Goal: Information Seeking & Learning: Learn about a topic

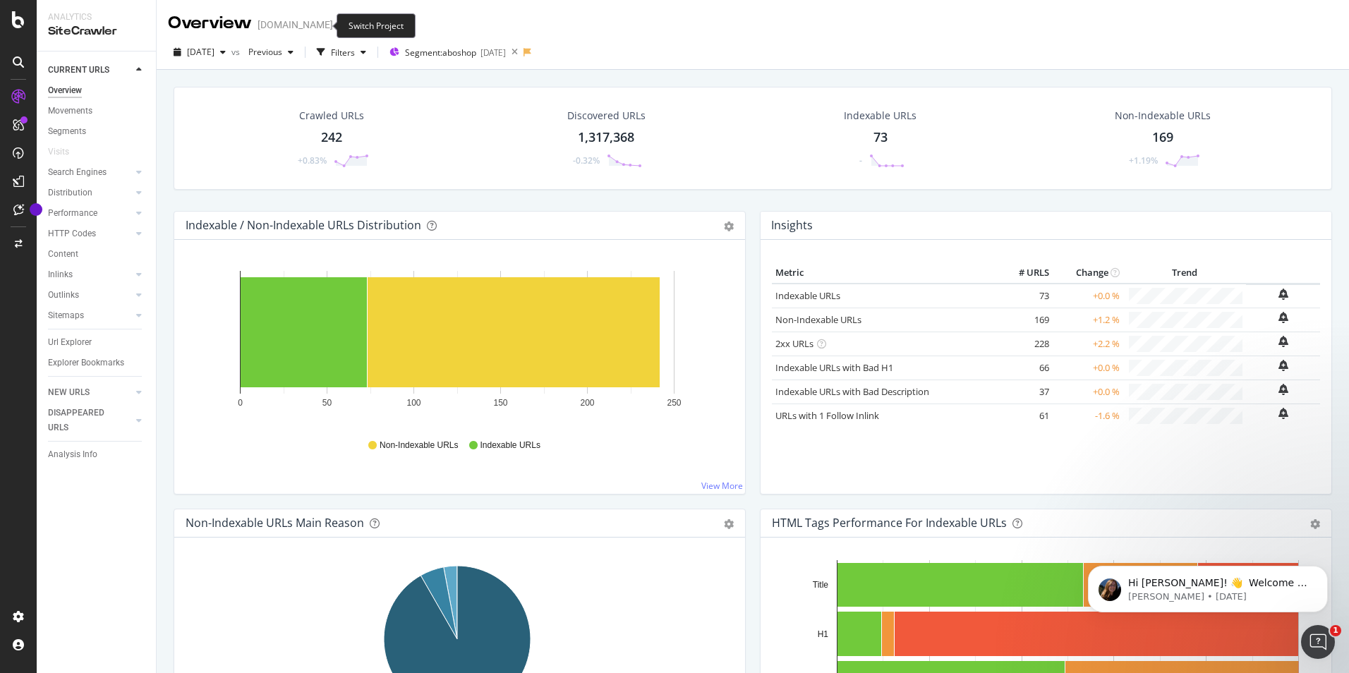
click at [339, 25] on icon "arrow-right-arrow-left" at bounding box center [343, 25] width 8 height 10
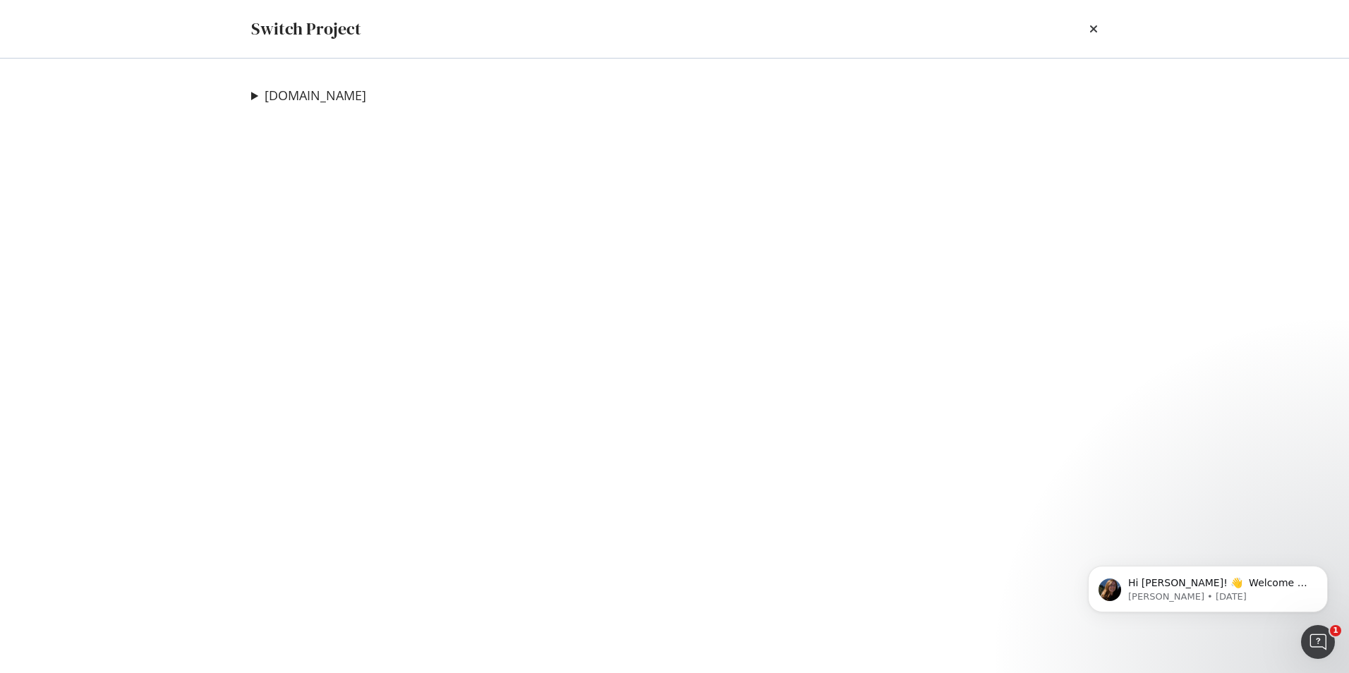
click at [1086, 26] on div "Switch Project" at bounding box center [674, 29] width 846 height 24
click at [1091, 26] on icon "times" at bounding box center [1093, 28] width 8 height 11
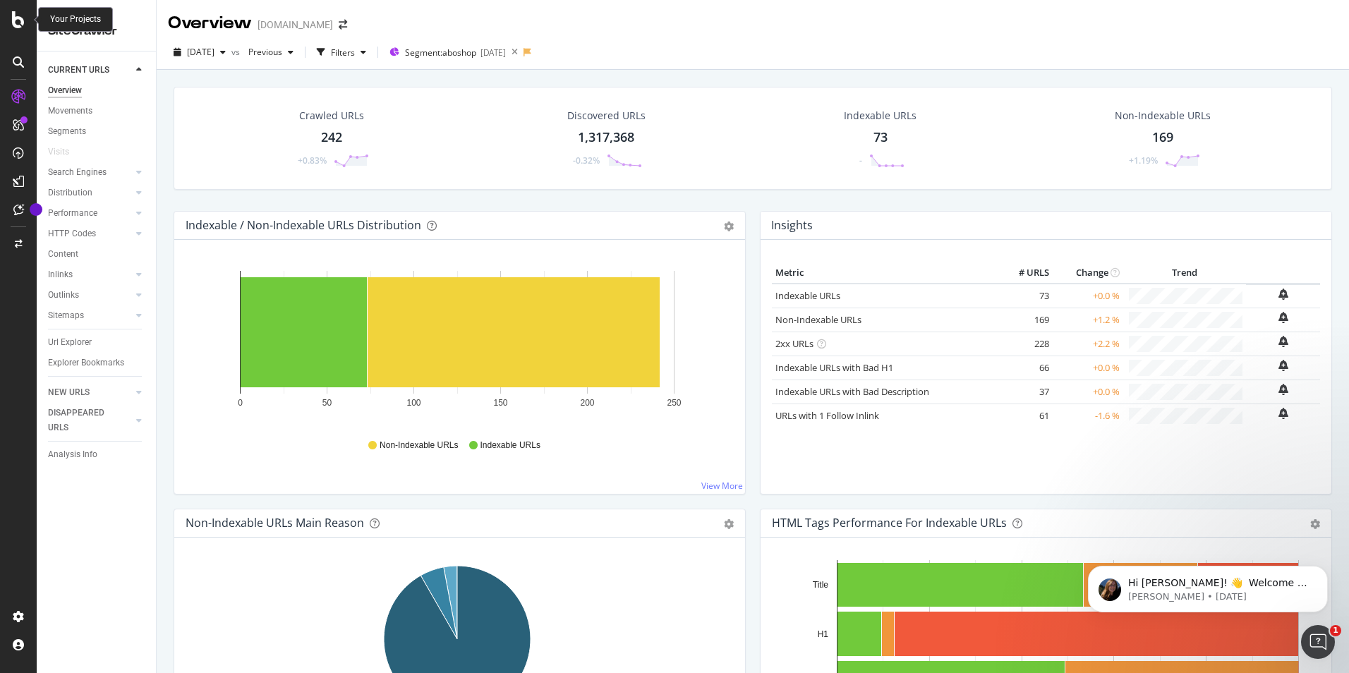
click at [22, 17] on icon at bounding box center [18, 19] width 13 height 17
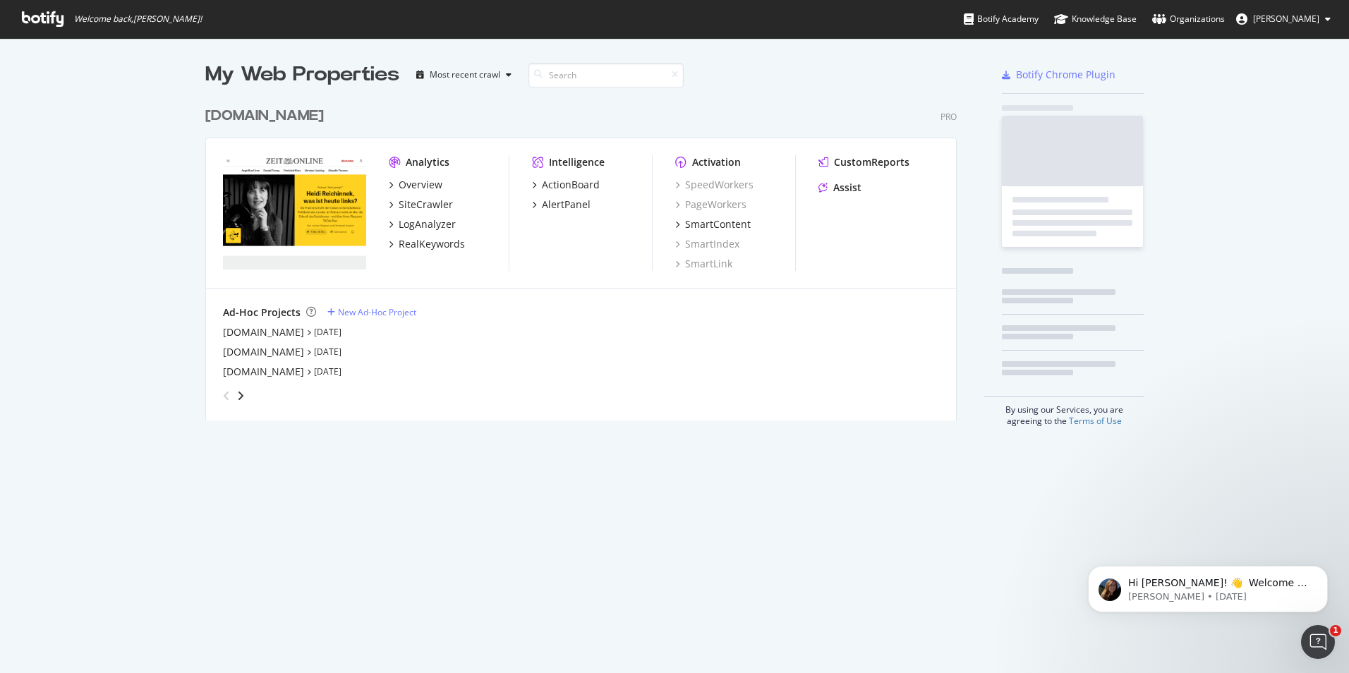
scroll to position [662, 1328]
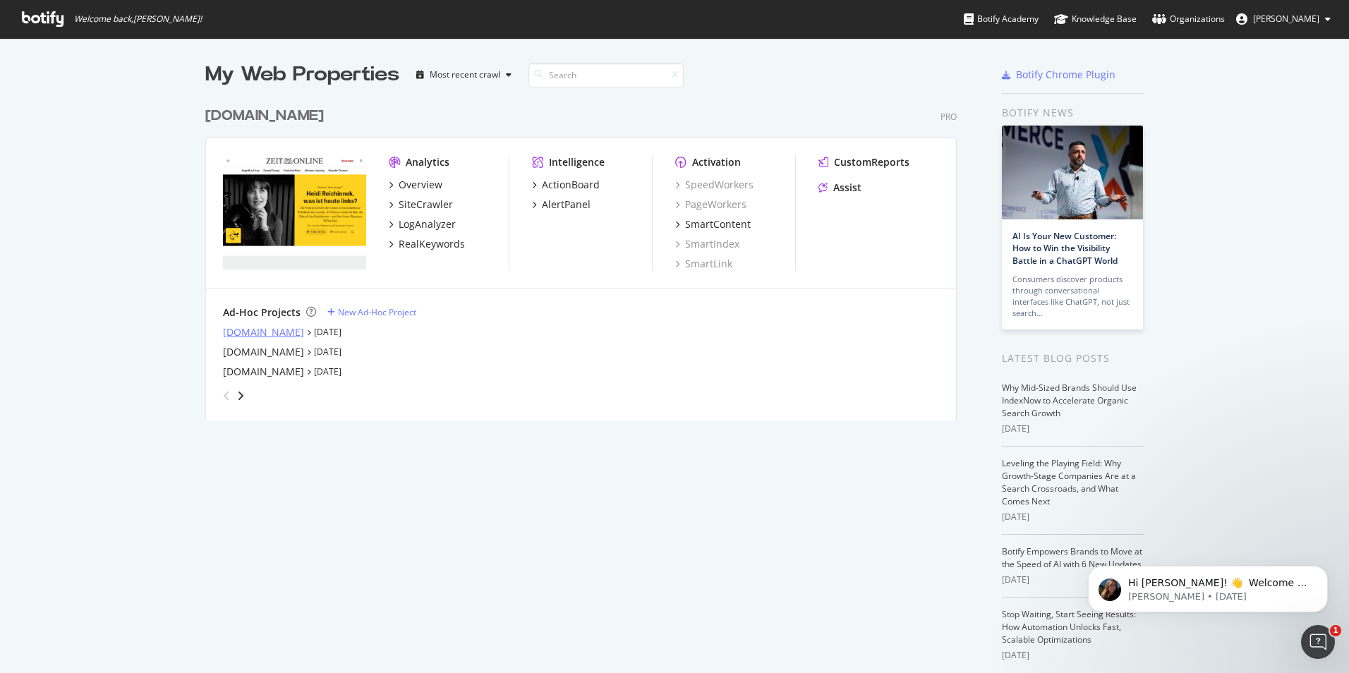
click at [252, 332] on div "[DOMAIN_NAME]" at bounding box center [263, 332] width 81 height 14
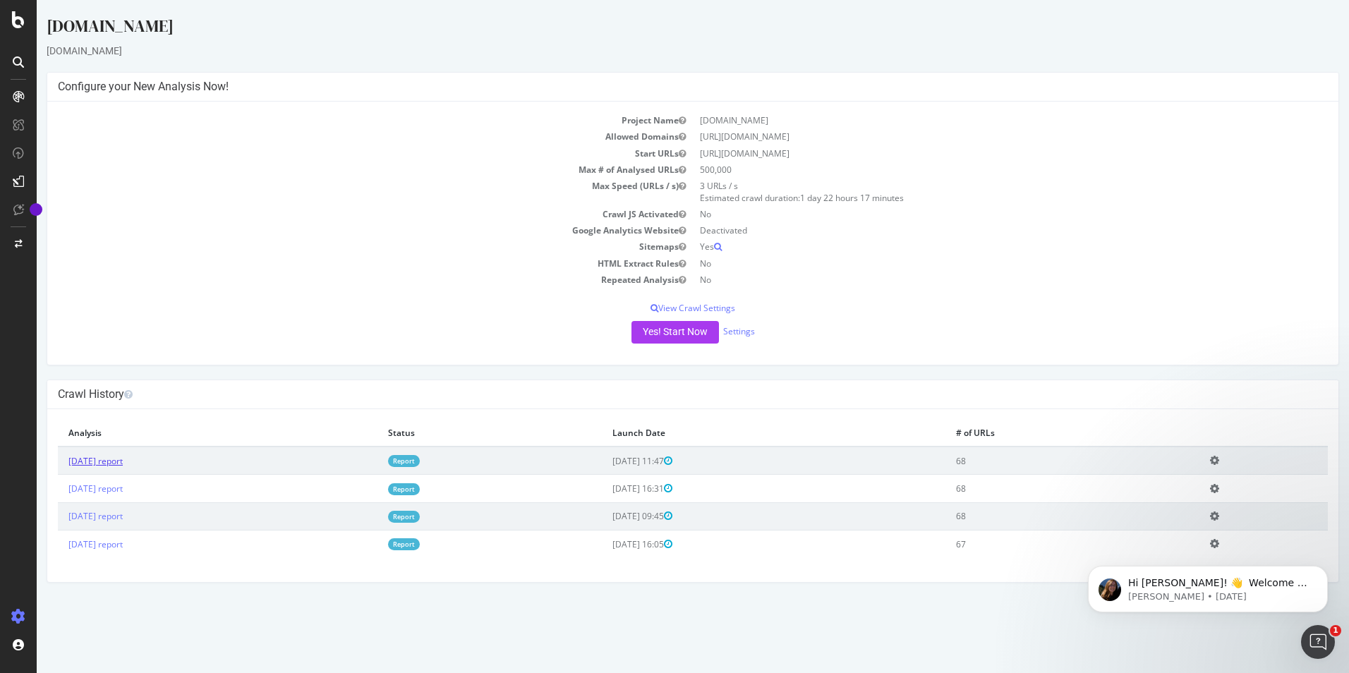
click at [123, 456] on link "[DATE] report" at bounding box center [95, 461] width 54 height 12
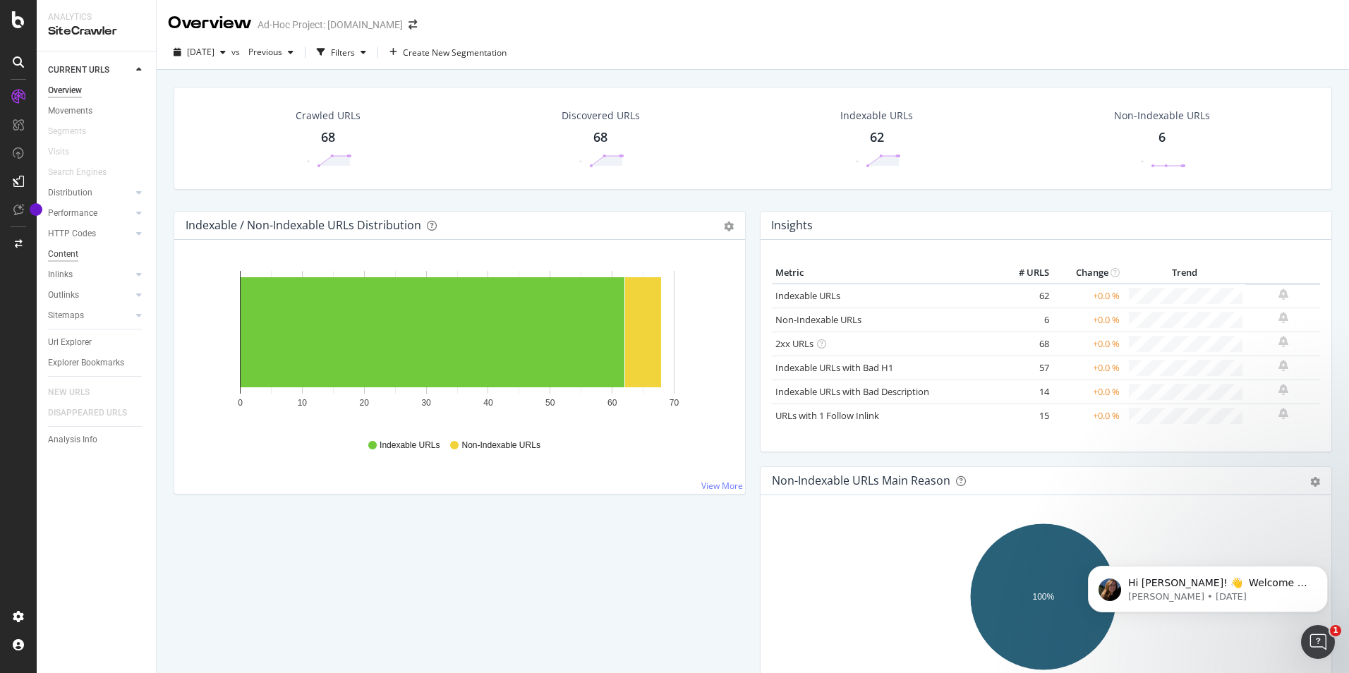
click at [72, 256] on div "Content" at bounding box center [63, 254] width 30 height 15
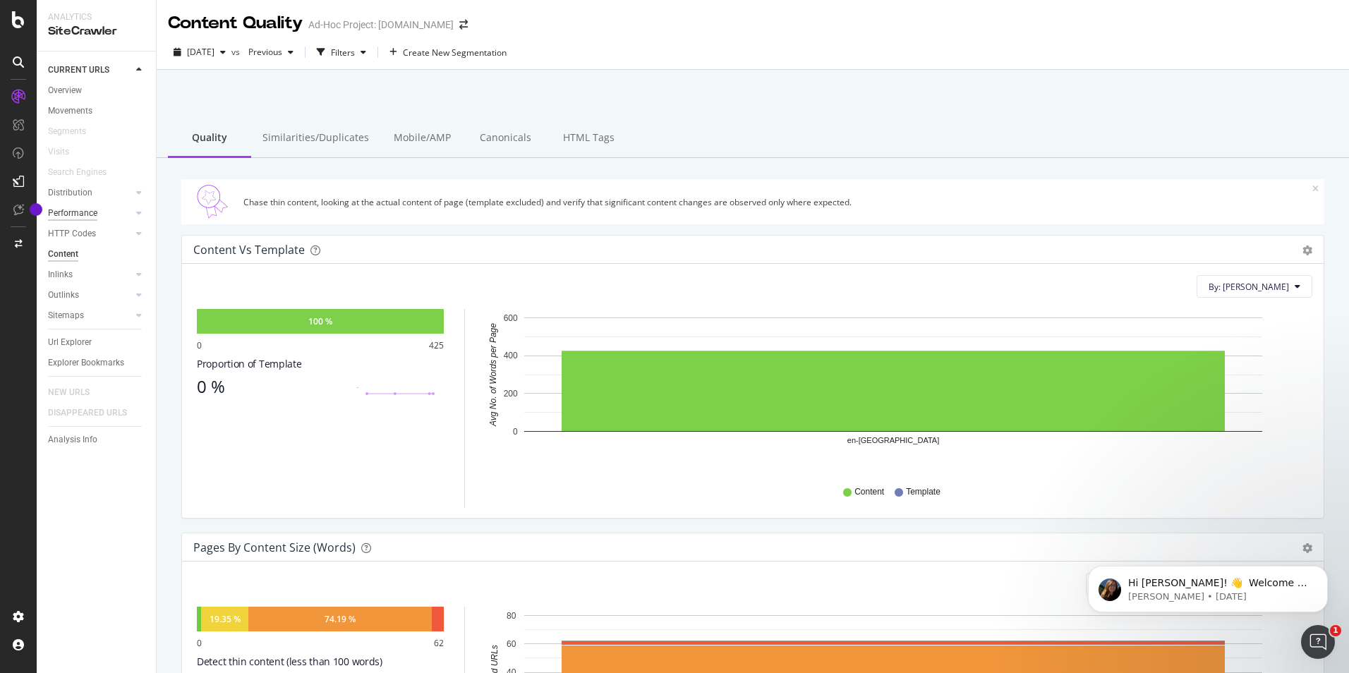
click at [90, 218] on div "Performance" at bounding box center [72, 213] width 49 height 15
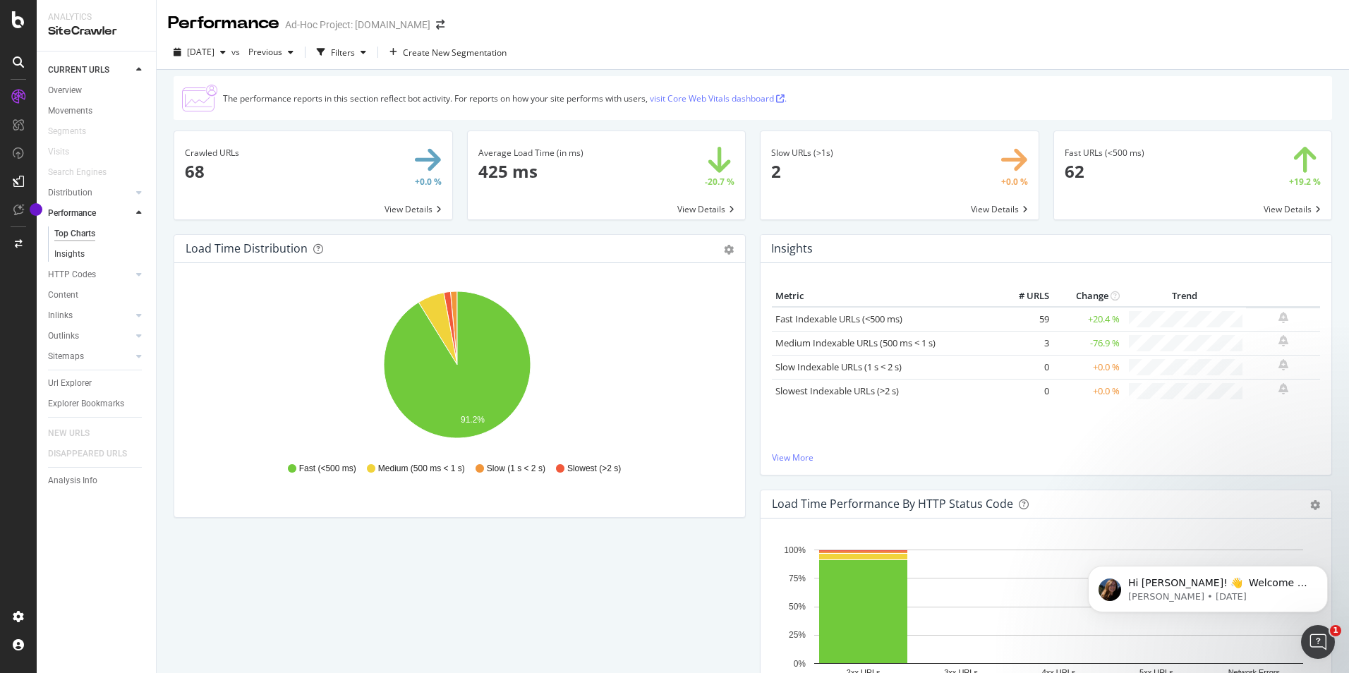
drag, startPoint x: 77, startPoint y: 257, endPoint x: 102, endPoint y: 255, distance: 24.7
click at [77, 257] on div "Insights" at bounding box center [69, 254] width 30 height 15
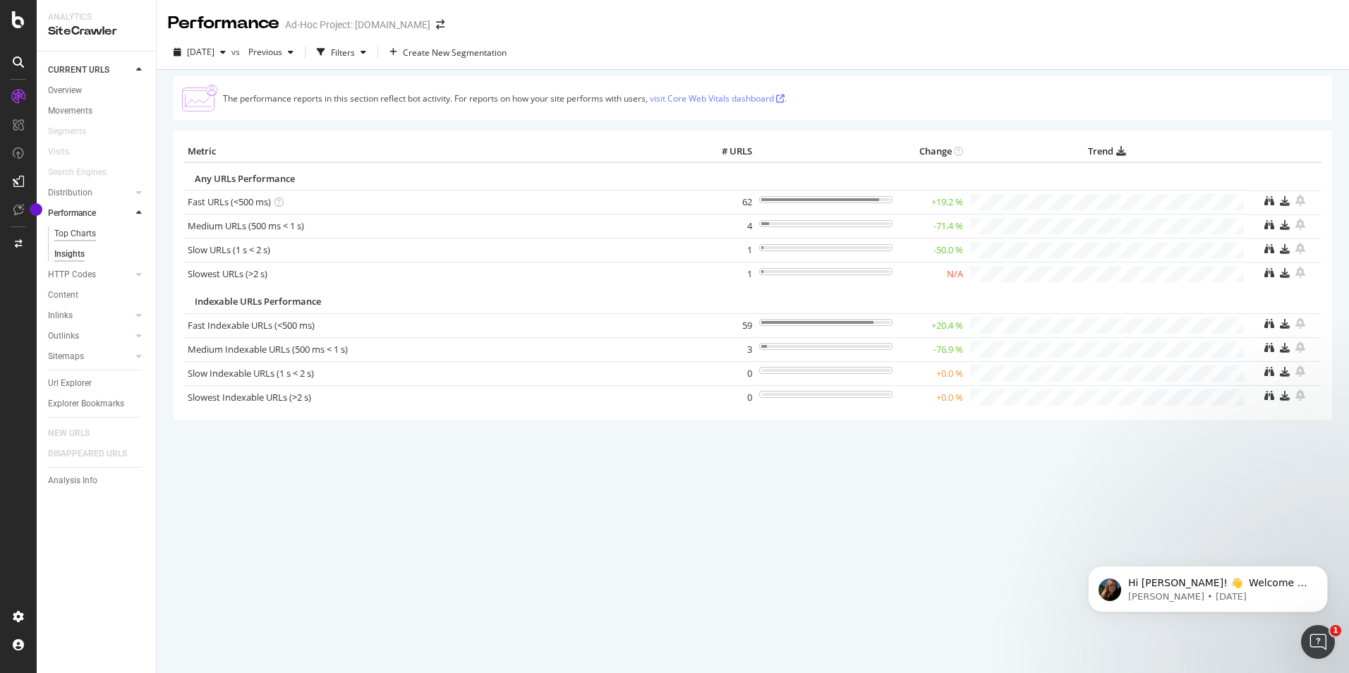
click at [80, 240] on div "Top Charts" at bounding box center [75, 233] width 42 height 15
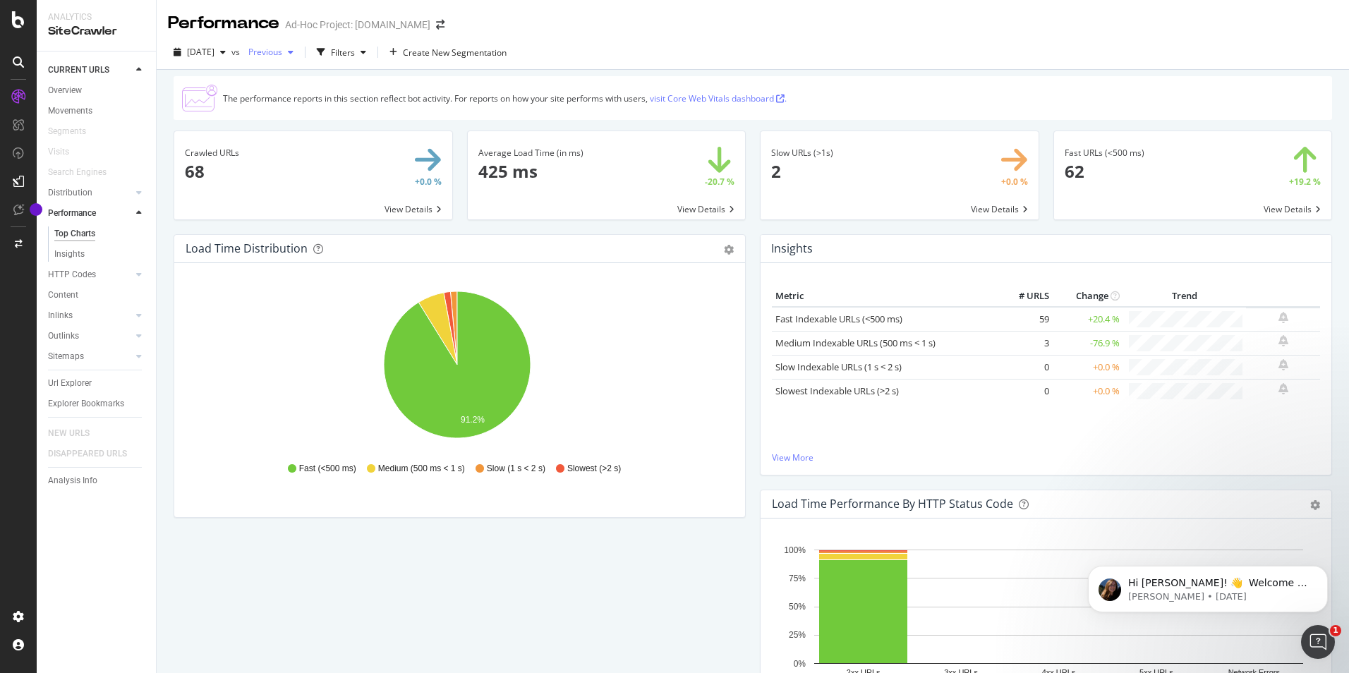
click at [282, 50] on span "Previous" at bounding box center [263, 52] width 40 height 12
click at [331, 47] on div "button" at bounding box center [321, 52] width 20 height 20
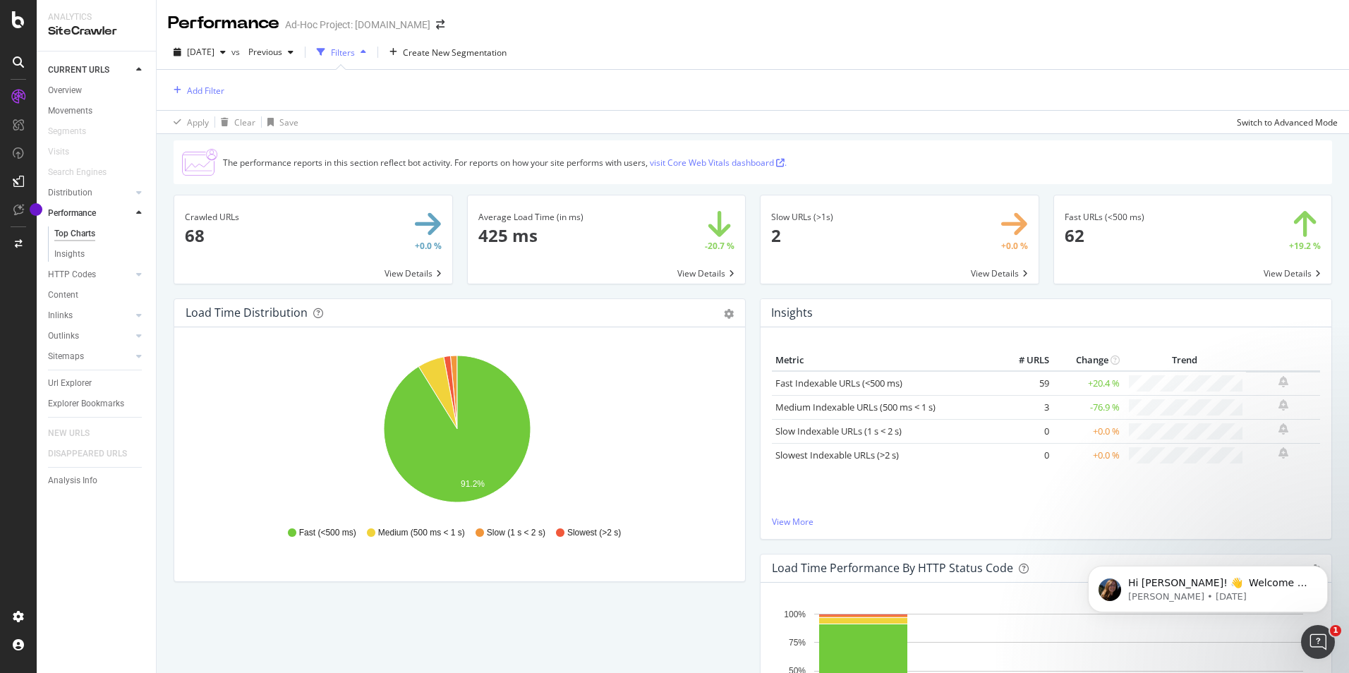
click at [355, 48] on div "Filters" at bounding box center [343, 53] width 24 height 12
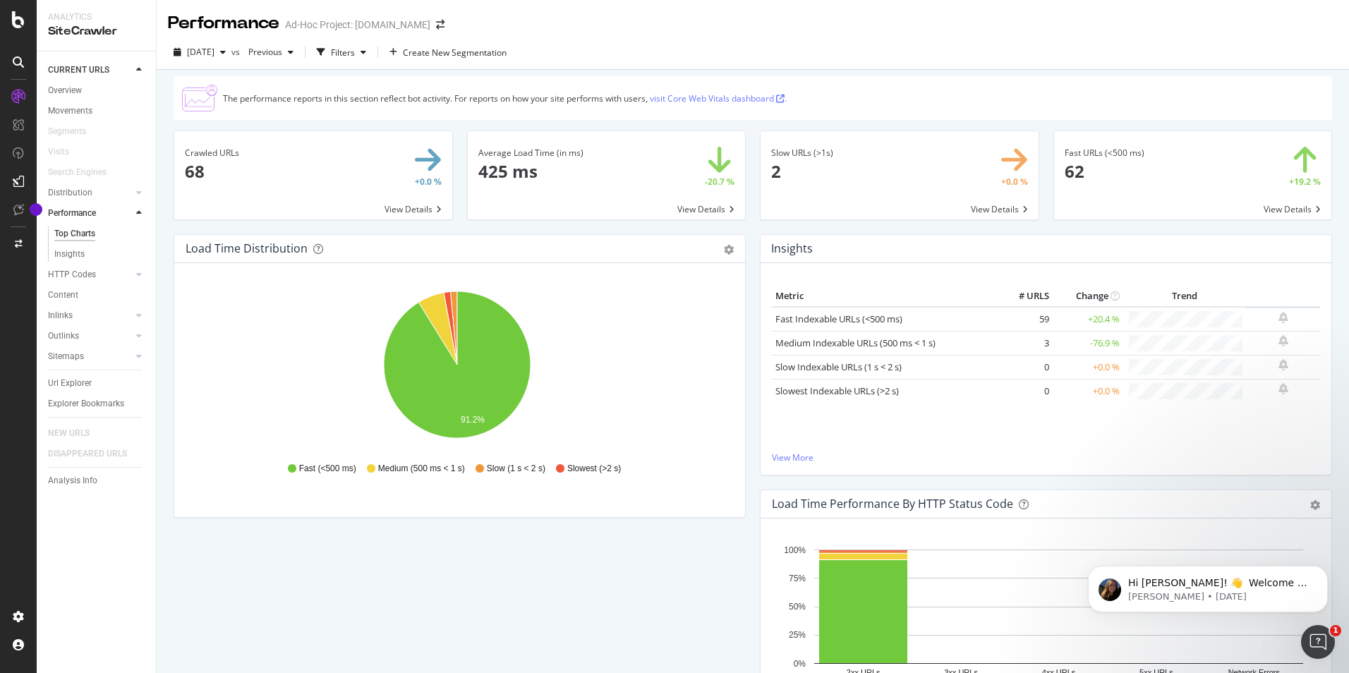
click at [709, 212] on span at bounding box center [607, 175] width 278 height 88
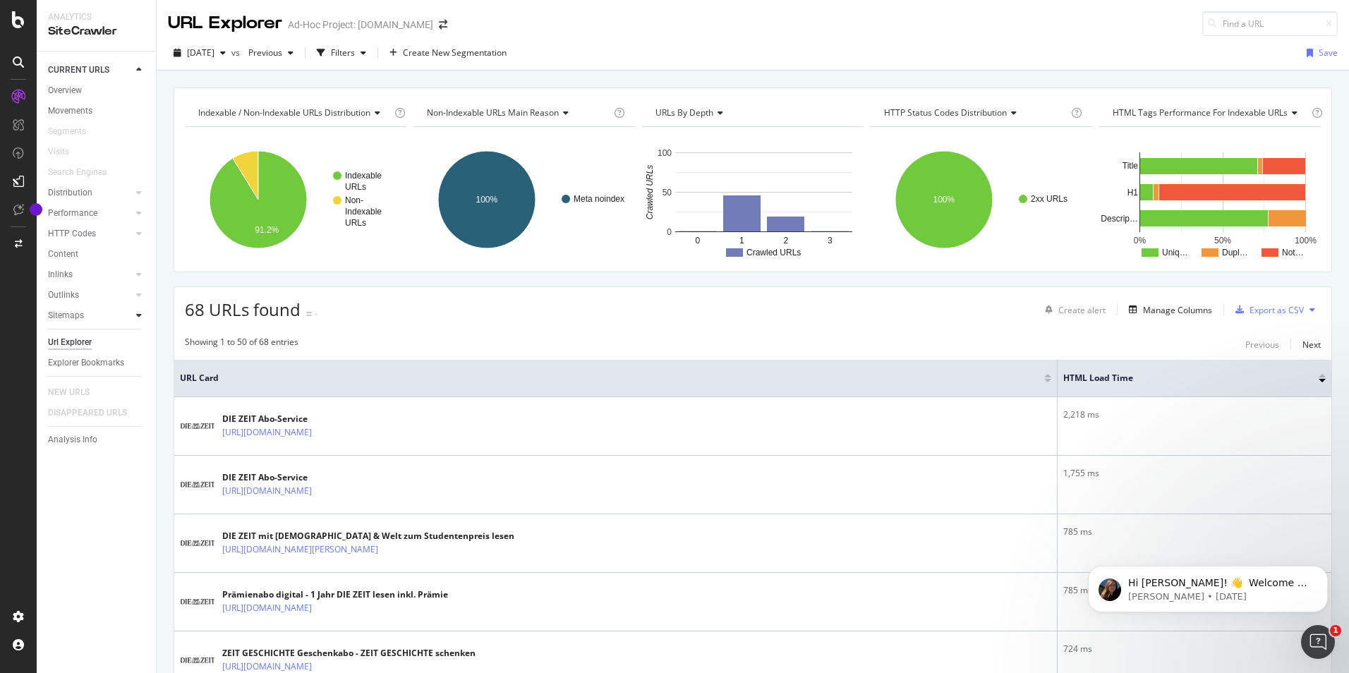
click at [140, 312] on icon at bounding box center [139, 315] width 6 height 8
click at [137, 288] on div at bounding box center [139, 295] width 14 height 14
click at [113, 353] on link "Sitemaps" at bounding box center [90, 356] width 84 height 15
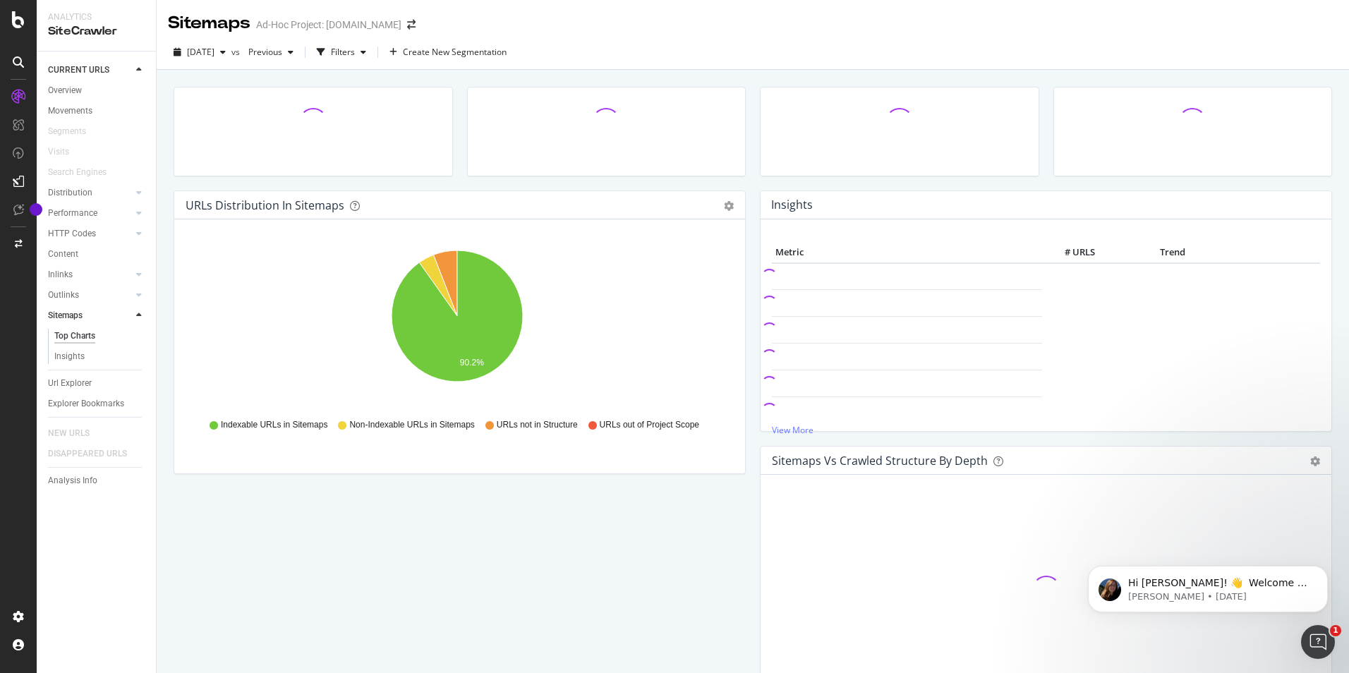
click at [92, 337] on div "Top Charts" at bounding box center [74, 336] width 41 height 15
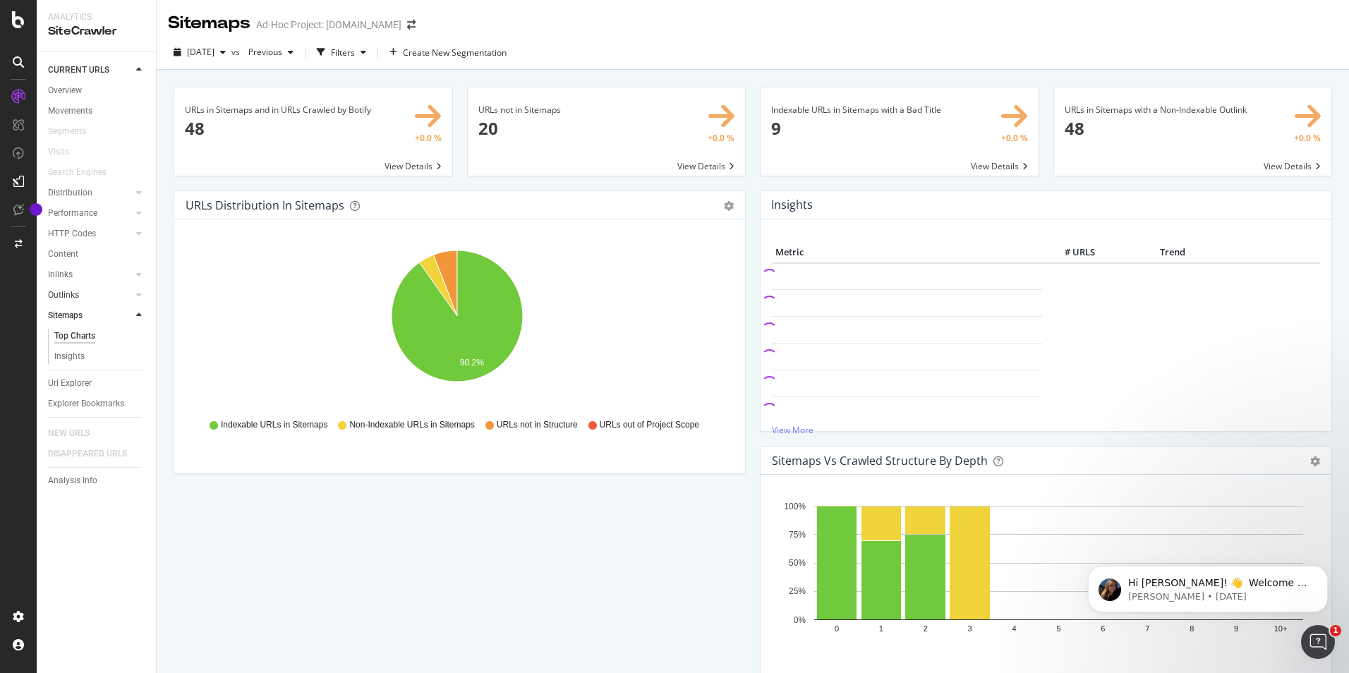
click at [110, 288] on link "Outlinks" at bounding box center [90, 295] width 84 height 15
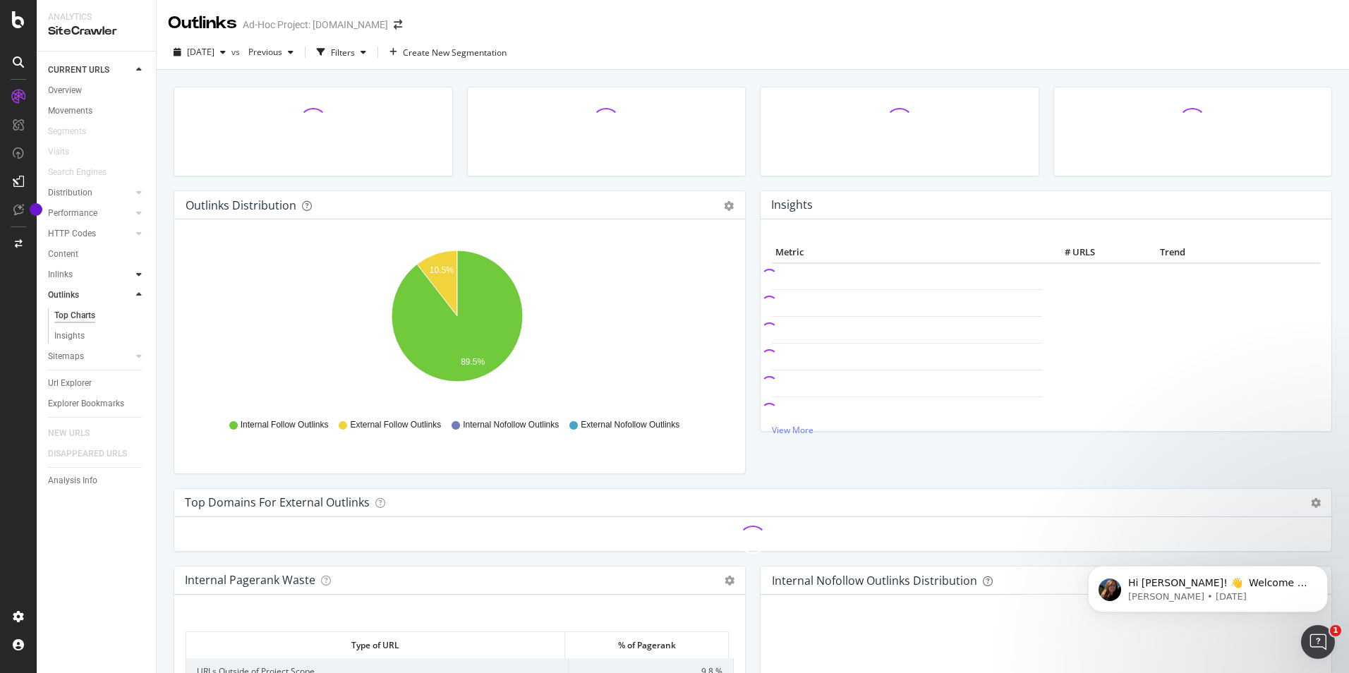
click at [133, 275] on div at bounding box center [139, 274] width 14 height 14
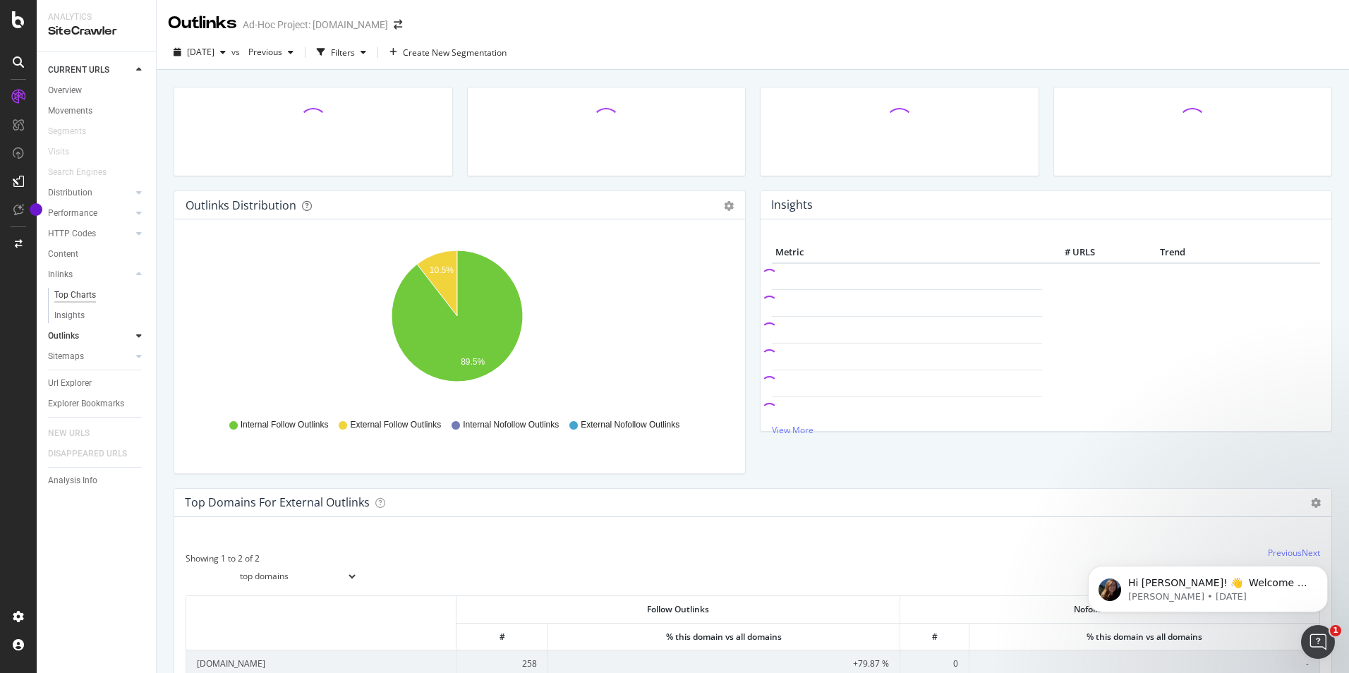
click at [92, 298] on div "Top Charts" at bounding box center [75, 295] width 42 height 15
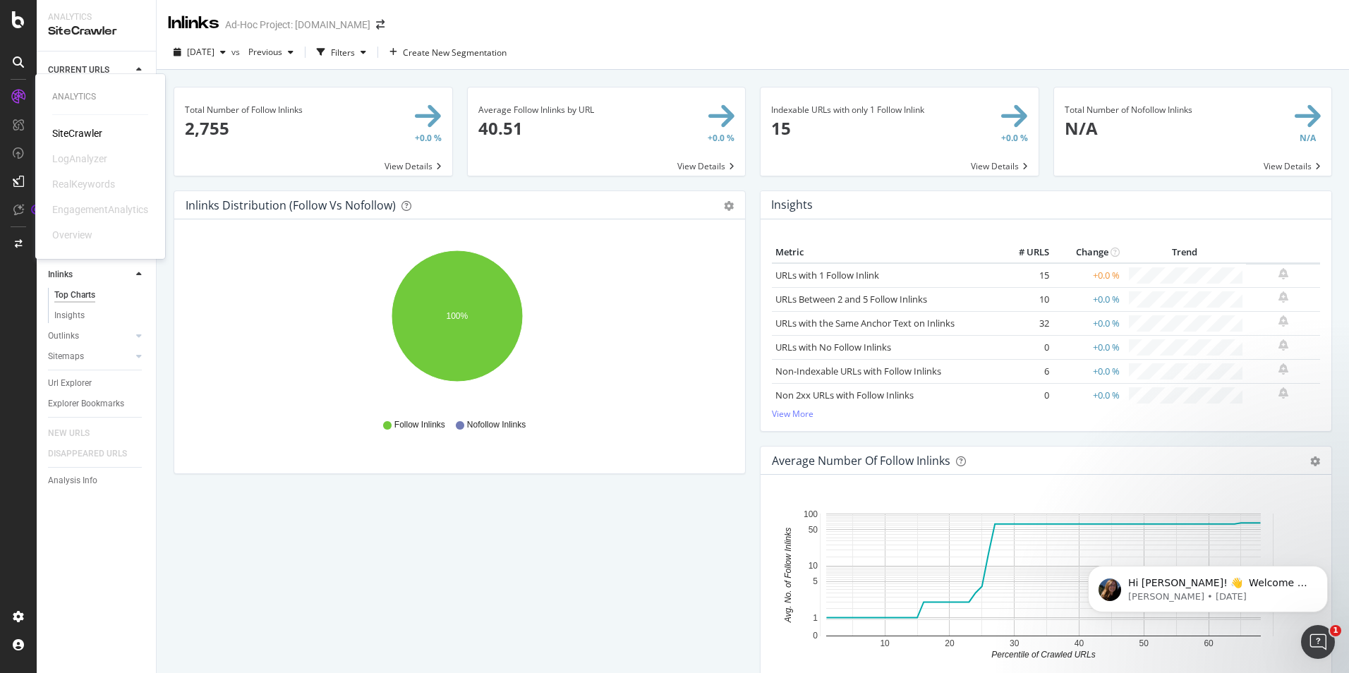
click at [68, 128] on div "SiteCrawler" at bounding box center [77, 133] width 50 height 14
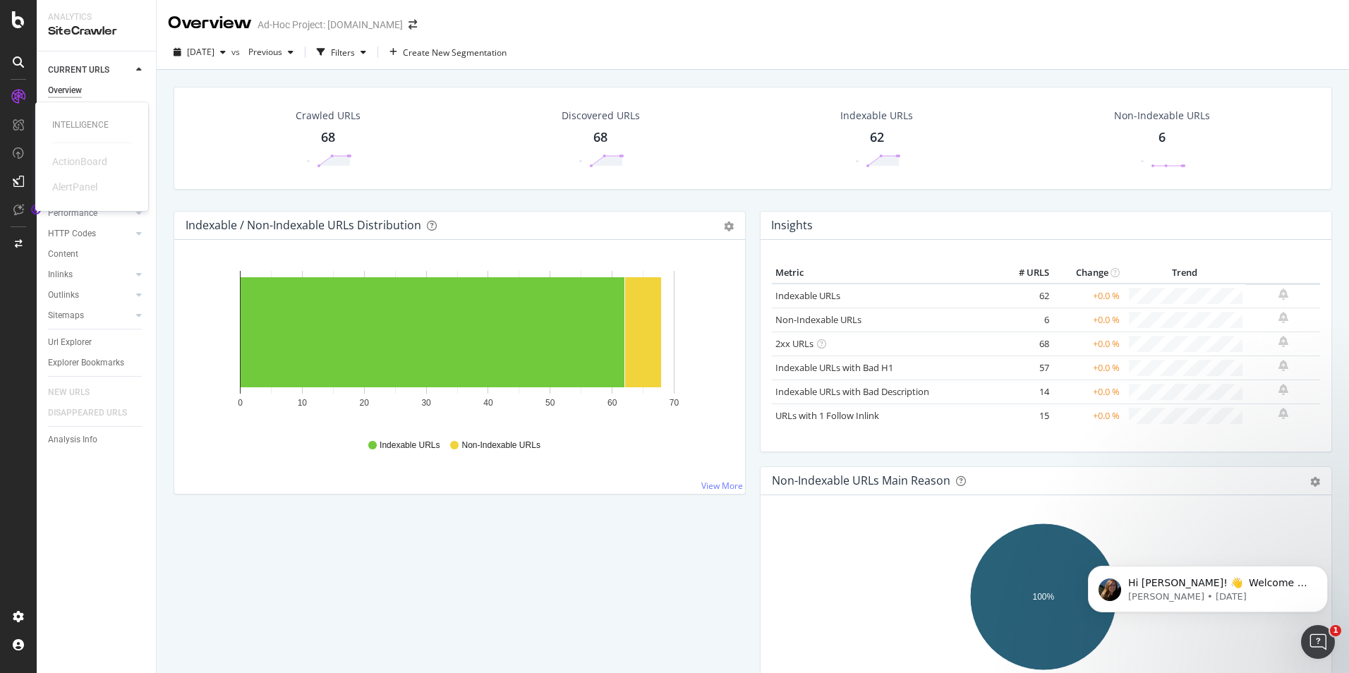
click at [66, 123] on div "Intelligence" at bounding box center [91, 125] width 79 height 12
click at [104, 217] on div "CustomReports" at bounding box center [86, 218] width 69 height 14
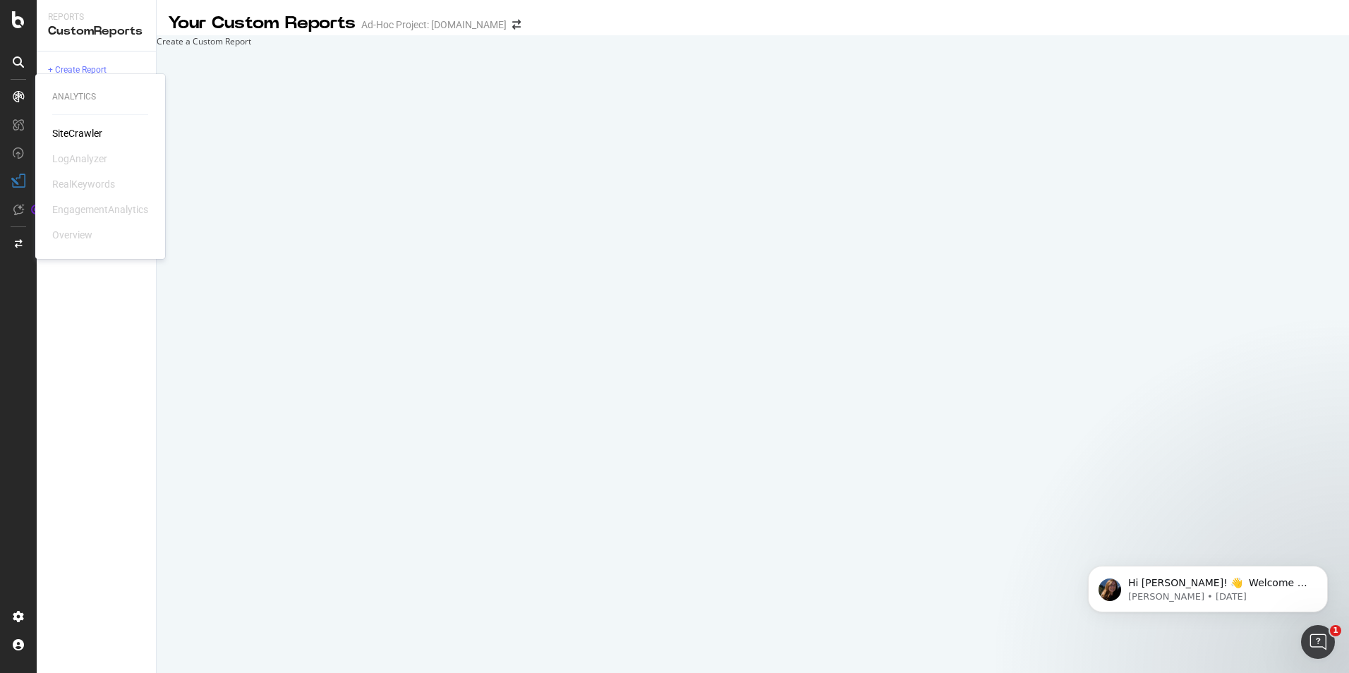
click at [16, 94] on icon at bounding box center [18, 96] width 11 height 11
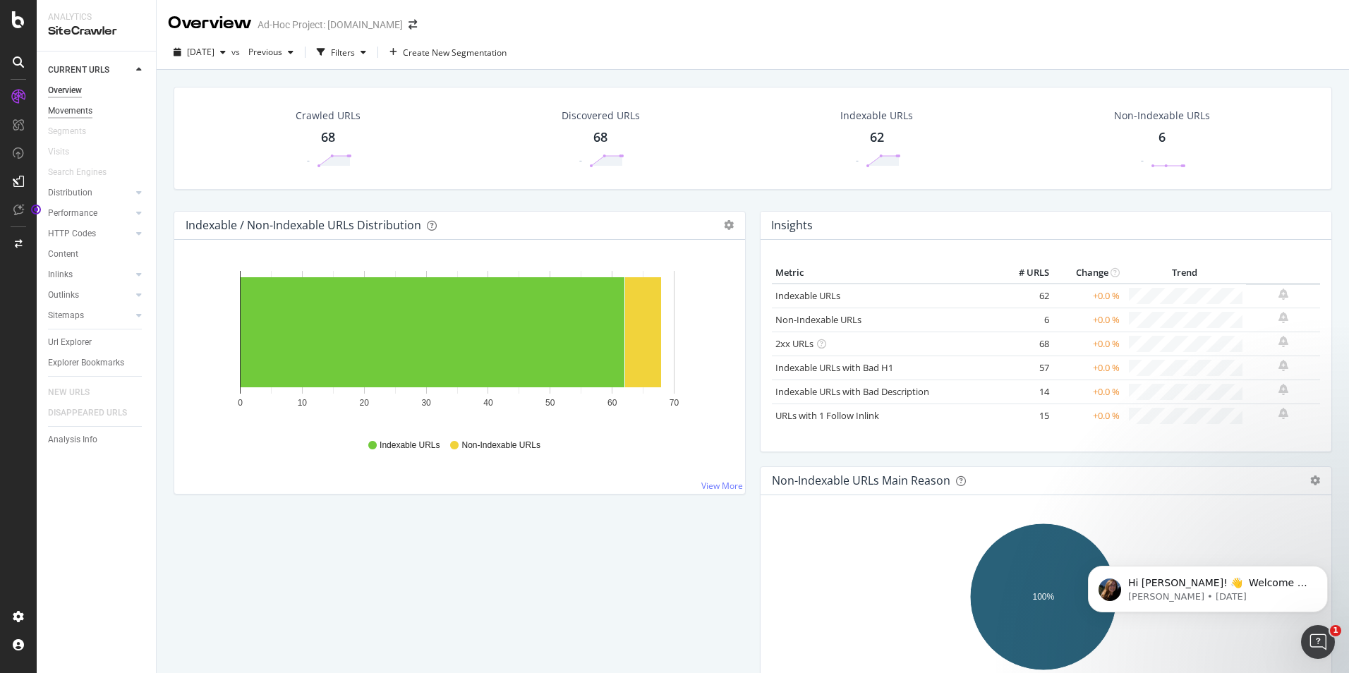
click at [83, 110] on div "Movements" at bounding box center [70, 111] width 44 height 15
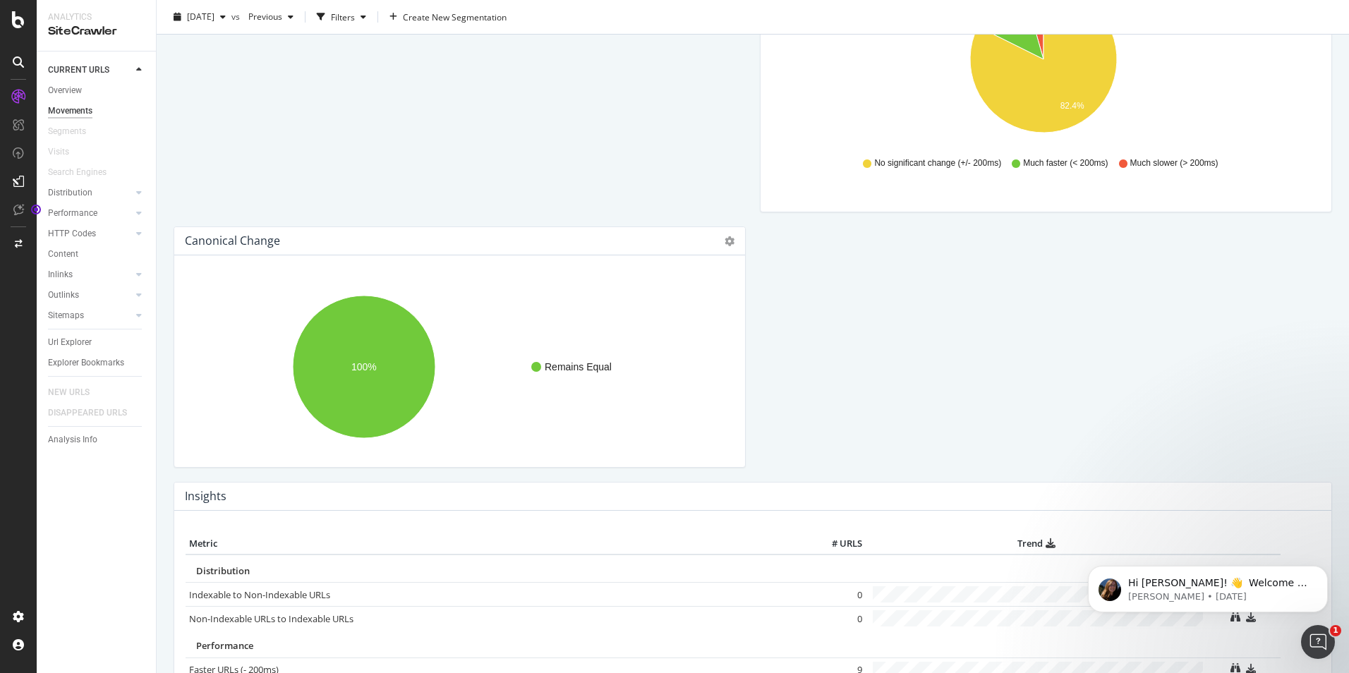
scroll to position [195, 0]
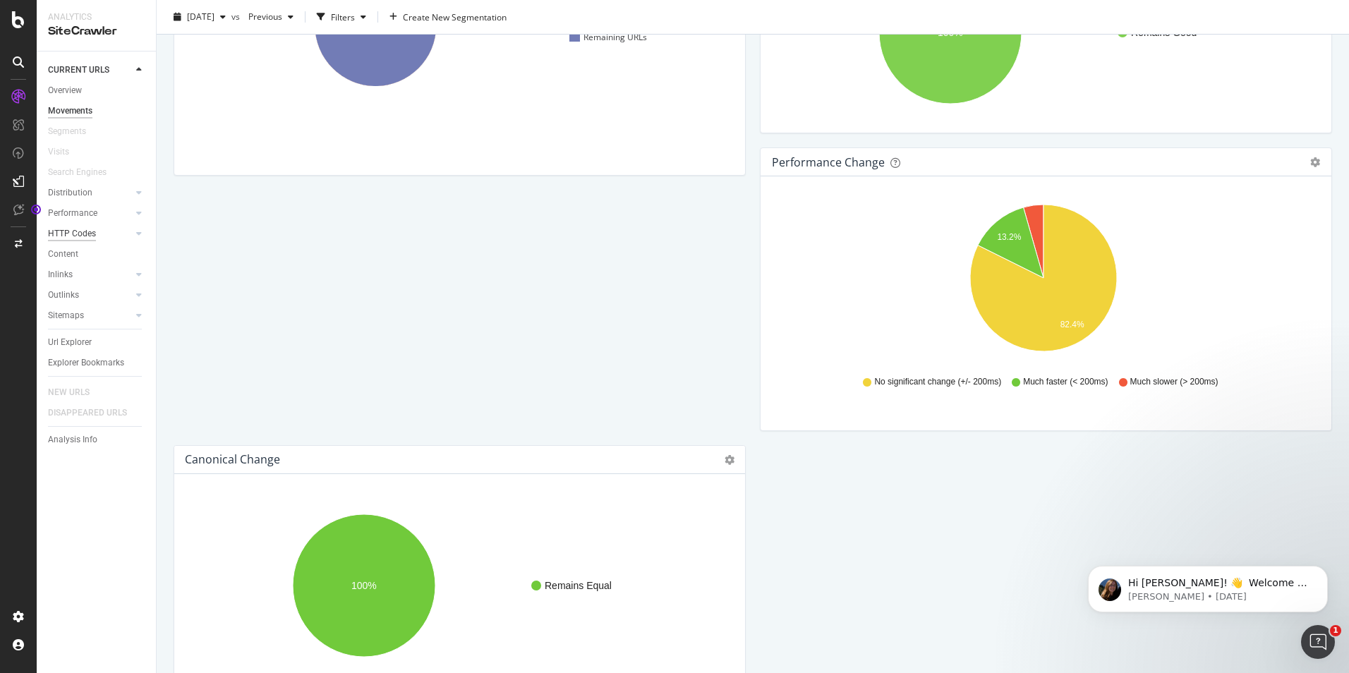
click at [94, 233] on div "HTTP Codes" at bounding box center [72, 233] width 48 height 15
